Goal: Check status: Check status

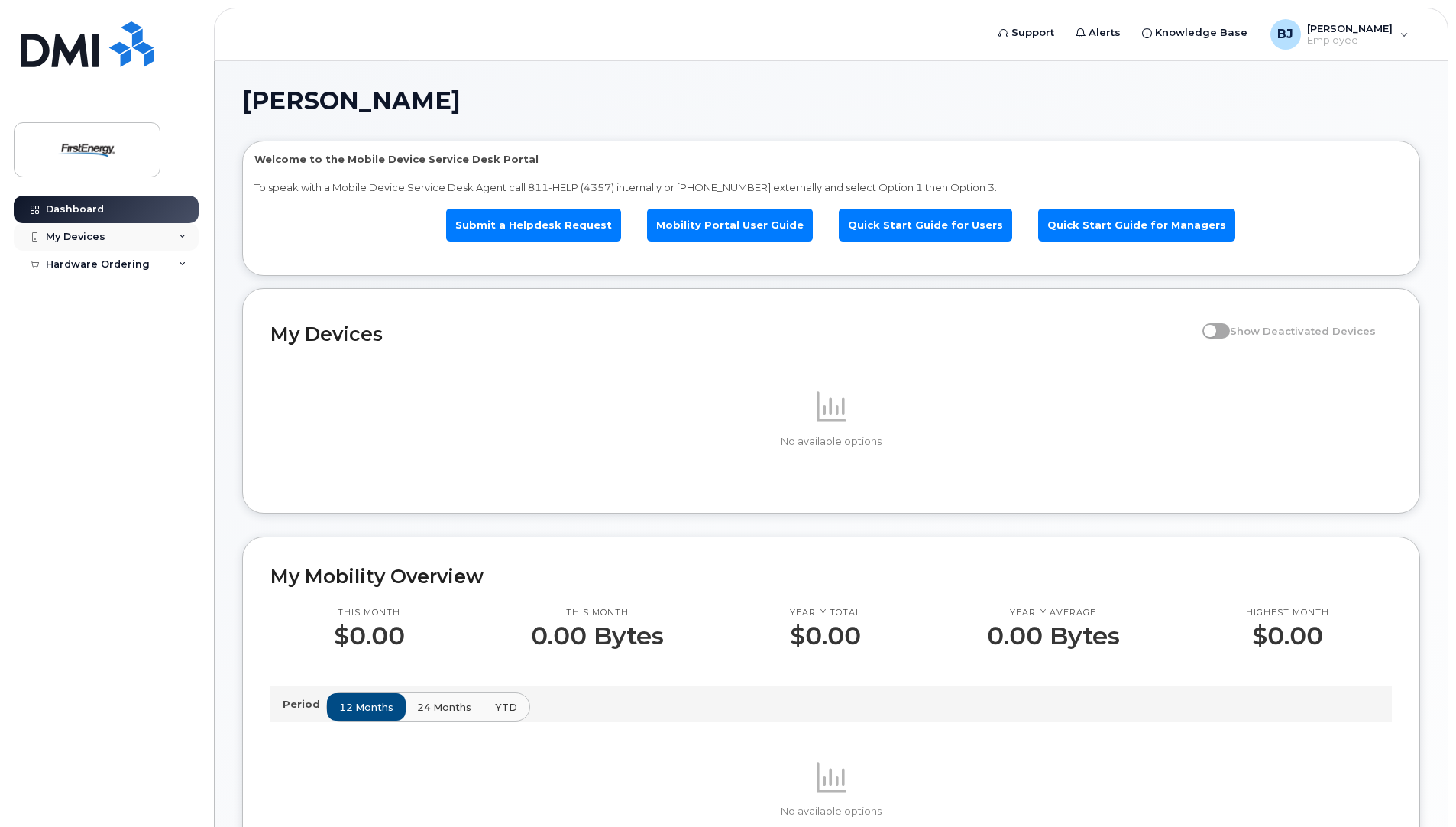
click at [63, 248] on div "My Devices" at bounding box center [106, 237] width 185 height 28
click at [105, 287] on div "Hardware Ordering" at bounding box center [97, 293] width 104 height 12
click at [116, 319] on link "My Orders" at bounding box center [119, 321] width 158 height 29
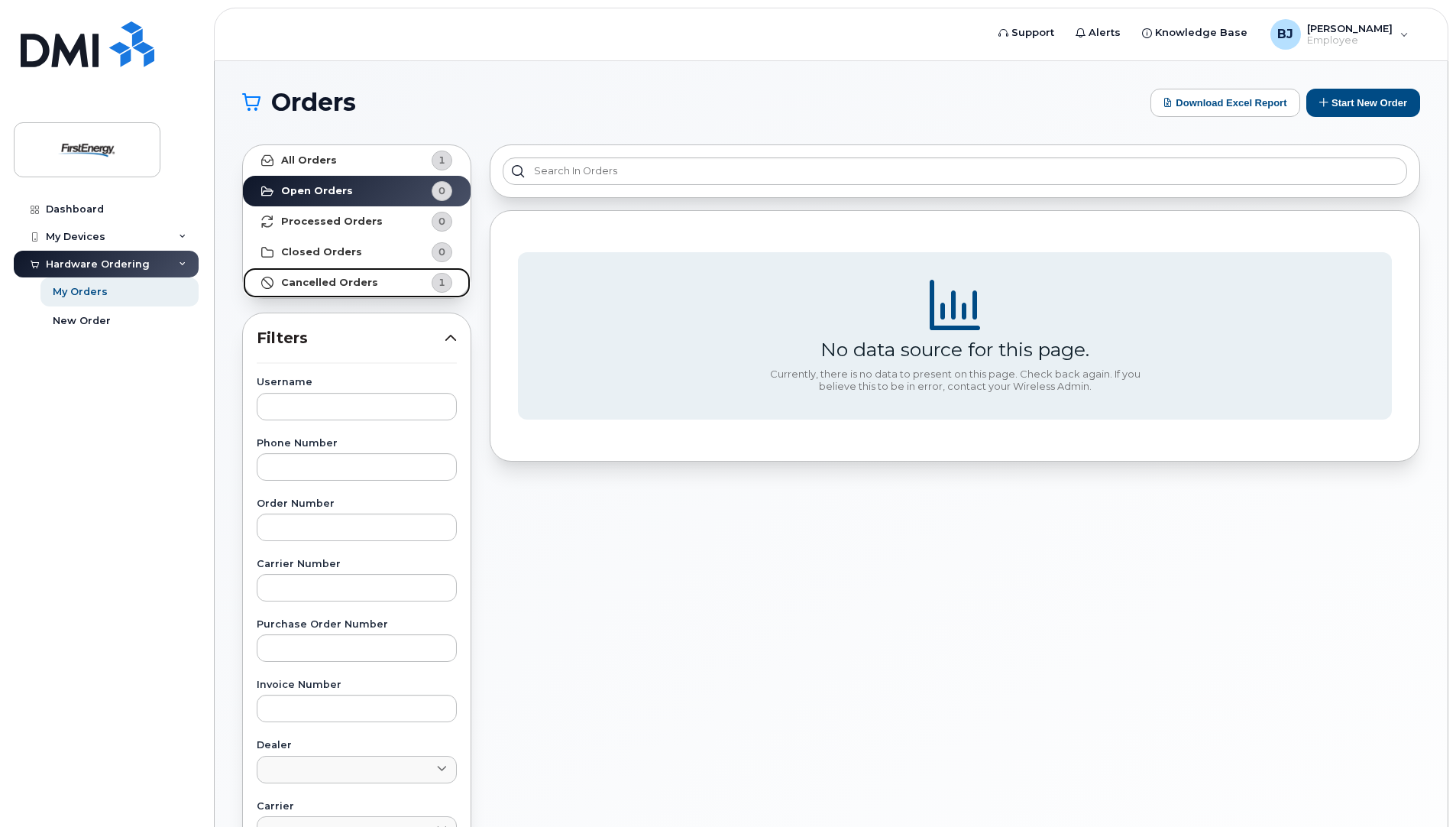
click at [341, 281] on strong "Cancelled Orders" at bounding box center [329, 282] width 97 height 12
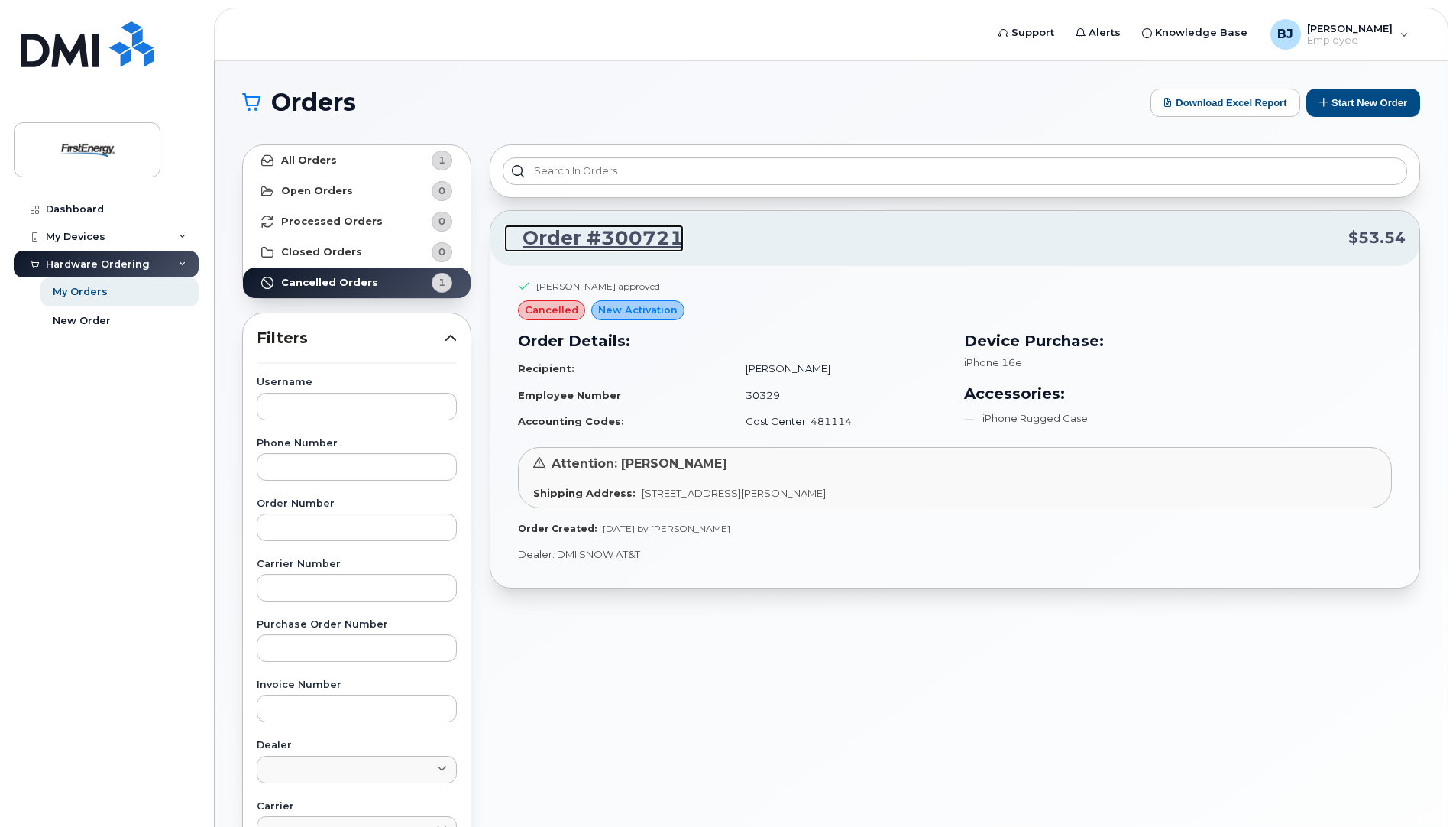
click at [627, 233] on link "Order #300721" at bounding box center [593, 238] width 180 height 28
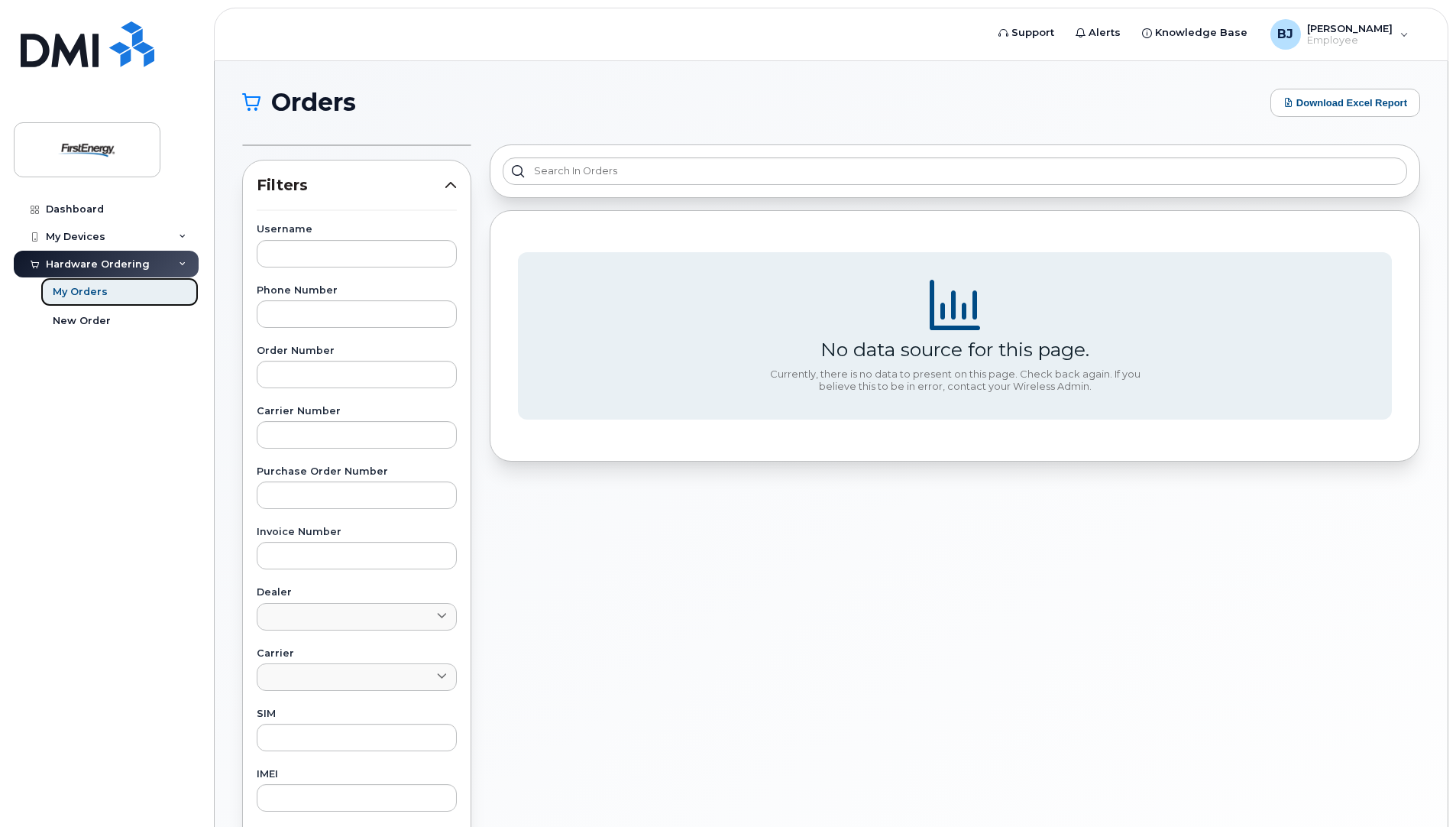
click at [94, 289] on div "My Orders" at bounding box center [81, 291] width 55 height 13
click at [1004, 29] on icon at bounding box center [1003, 33] width 10 height 10
click at [78, 202] on link "Dashboard" at bounding box center [106, 209] width 185 height 28
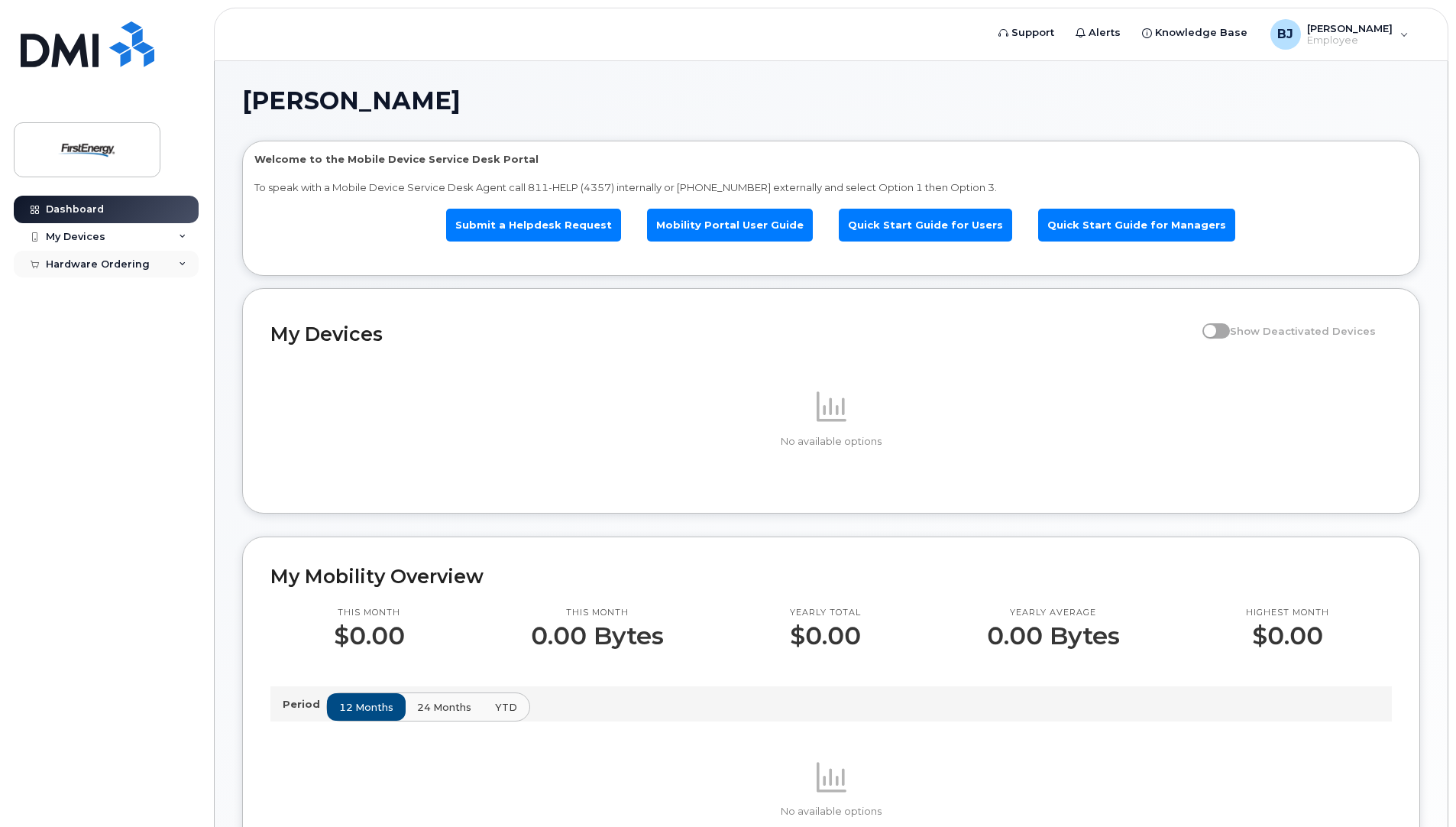
click at [52, 264] on div "Hardware Ordering" at bounding box center [97, 264] width 104 height 12
click at [95, 290] on div "My Orders" at bounding box center [81, 291] width 55 height 13
